Goal: Find contact information: Find contact information

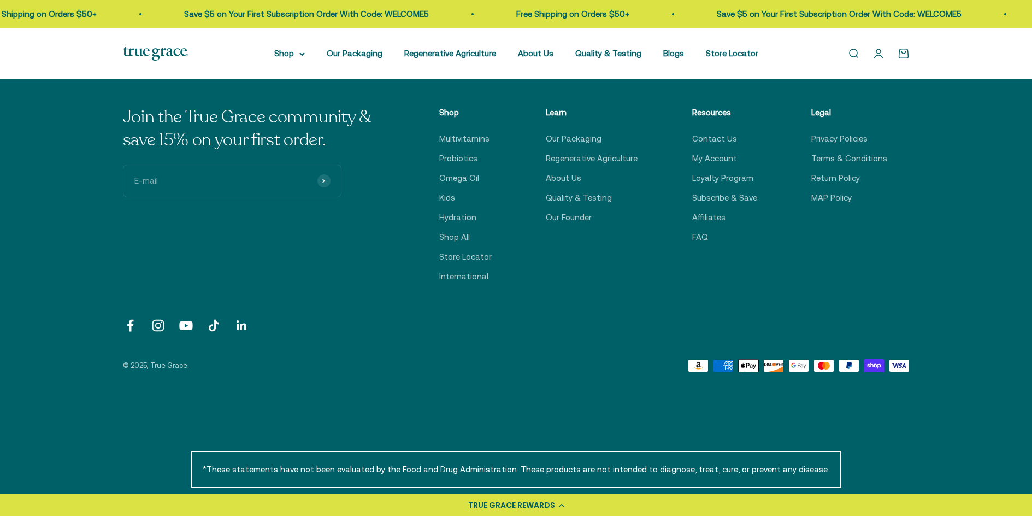
scroll to position [710, 0]
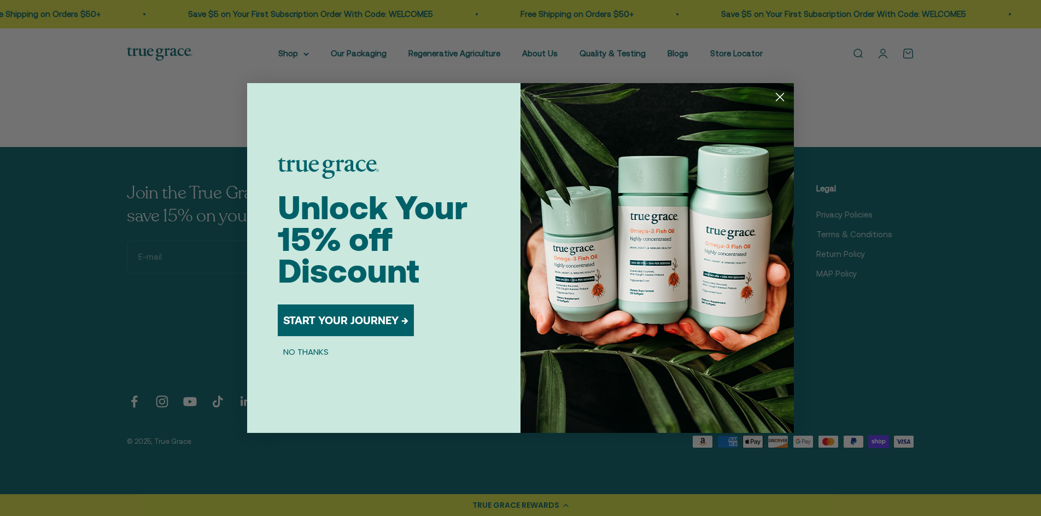
click at [779, 95] on circle "Close dialog" at bounding box center [780, 97] width 18 height 18
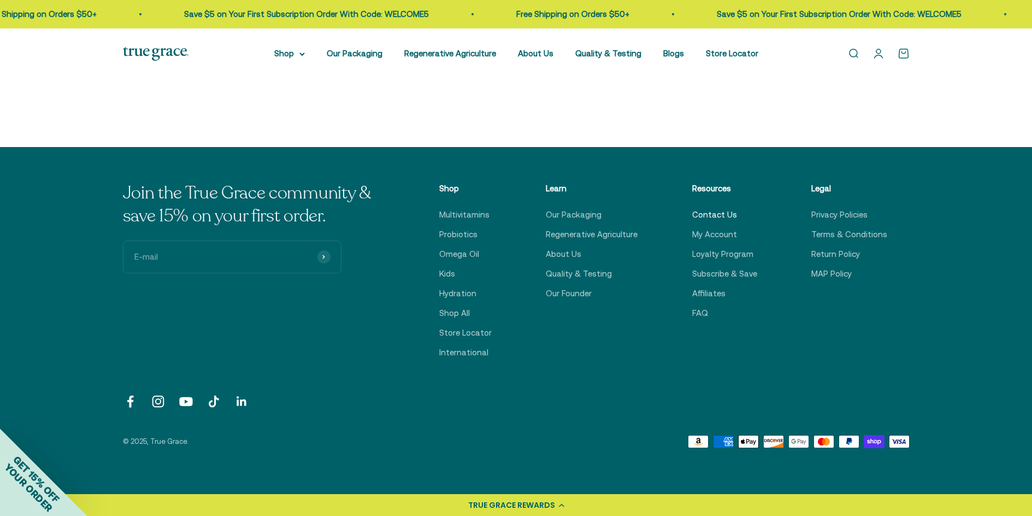
click at [706, 214] on link "Contact Us" at bounding box center [715, 214] width 45 height 13
